Goal: Task Accomplishment & Management: Manage account settings

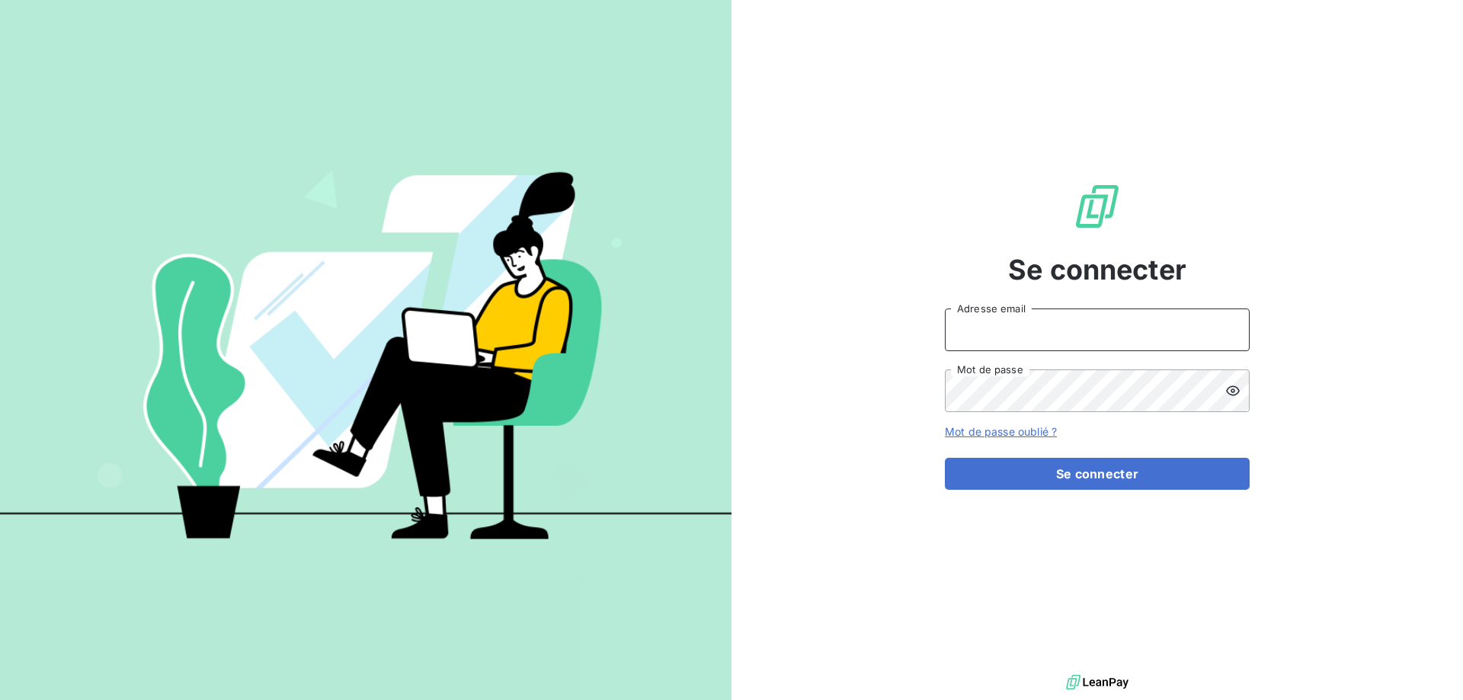
type input "[PERSON_NAME][EMAIL_ADDRESS][DOMAIN_NAME]"
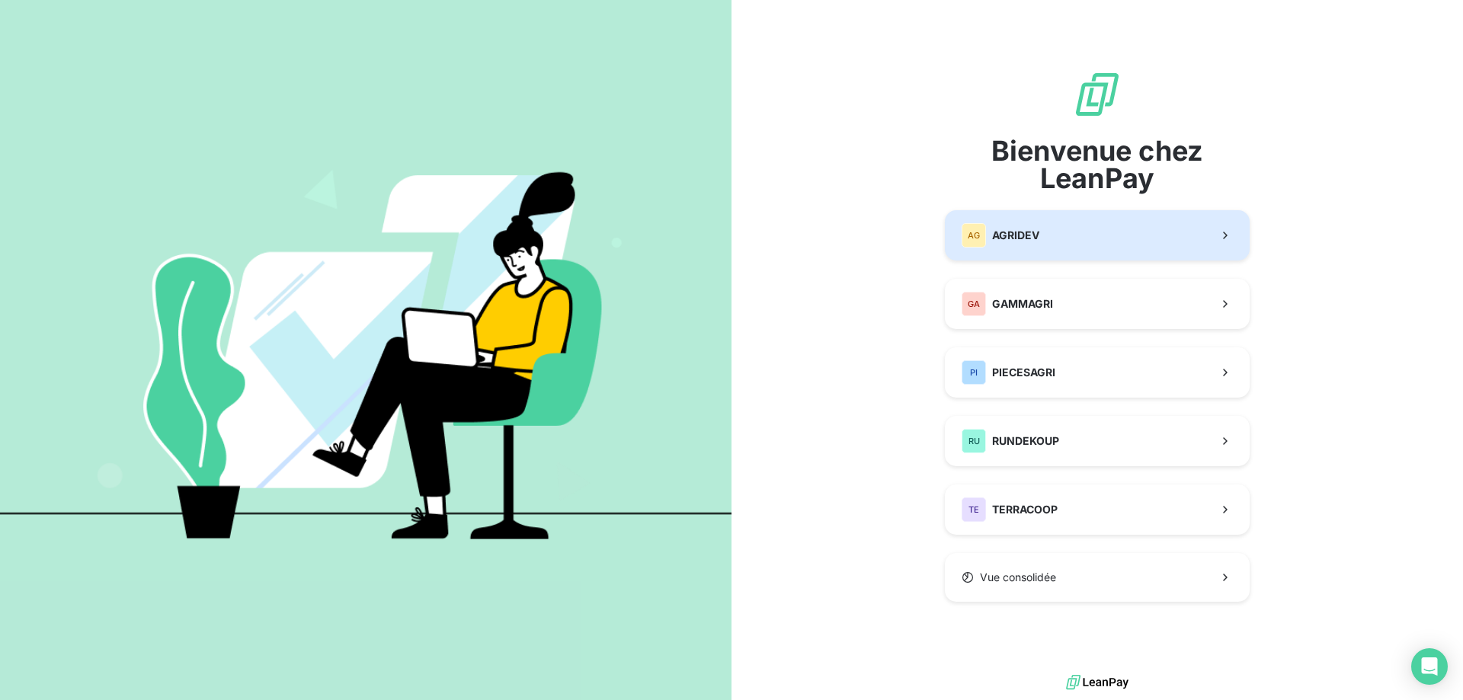
click at [1045, 235] on button "AG AGRIDEV" at bounding box center [1097, 235] width 305 height 50
